Goal: Task Accomplishment & Management: Manage account settings

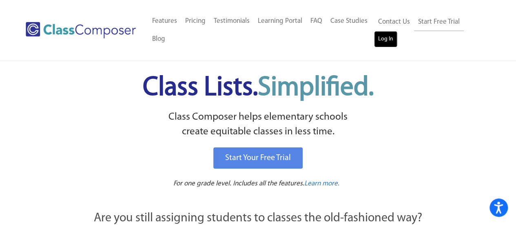
click at [381, 47] on link "Log In" at bounding box center [385, 39] width 23 height 16
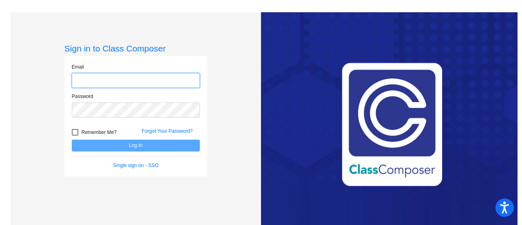
type input "[EMAIL_ADDRESS][DOMAIN_NAME]"
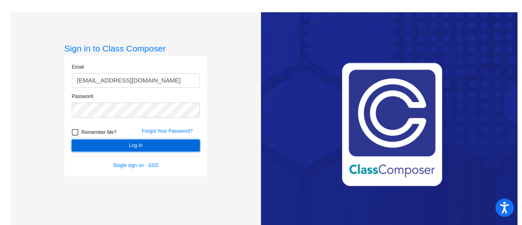
click at [156, 145] on button "Log In" at bounding box center [136, 146] width 128 height 12
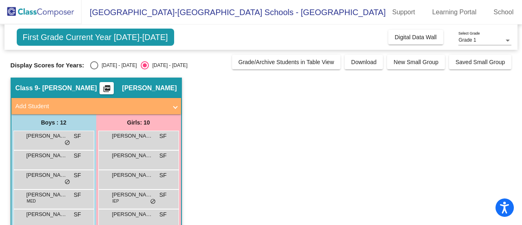
click at [95, 62] on div "Select an option" at bounding box center [94, 65] width 8 height 8
click at [94, 69] on input "2024 - 2025" at bounding box center [94, 69] width 0 height 0
radio input "true"
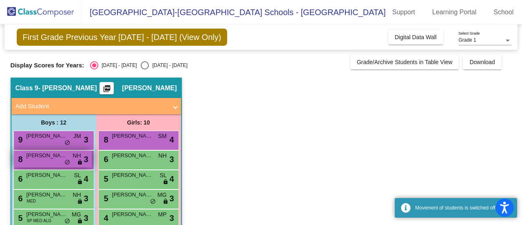
click at [38, 160] on div "8 Presley Prioletti NH lock do_not_disturb_alt 3" at bounding box center [53, 159] width 78 height 17
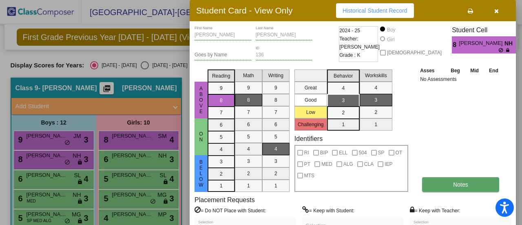
click at [440, 186] on button "Notes" at bounding box center [460, 184] width 77 height 15
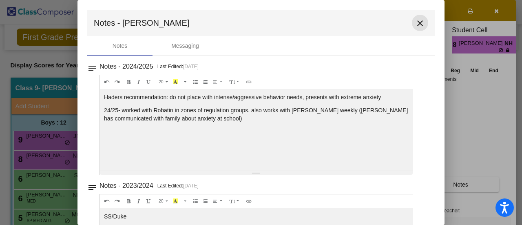
click at [416, 24] on mat-icon "close" at bounding box center [420, 23] width 10 height 10
